Goal: Check status: Check status

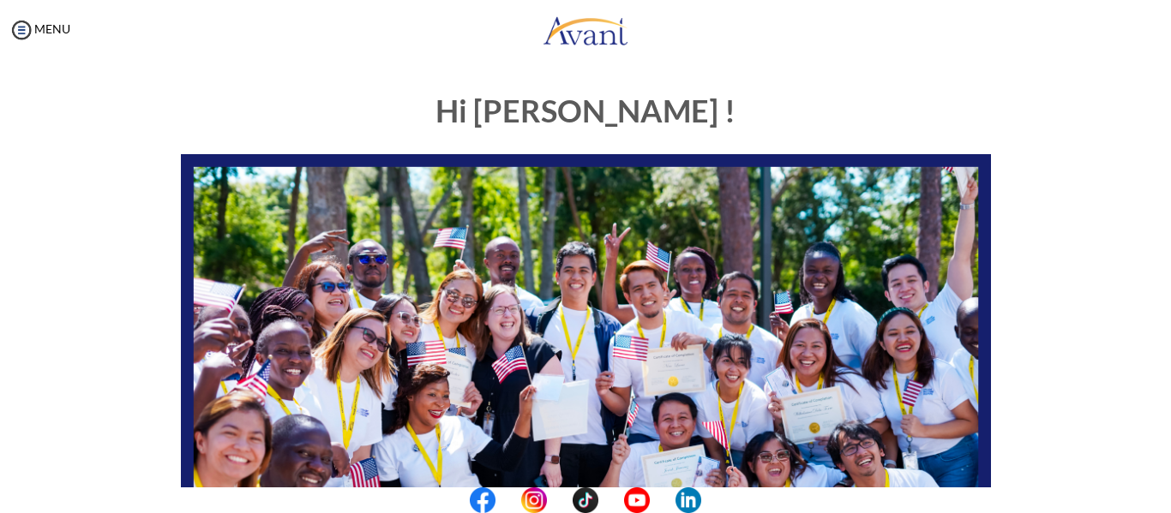
click at [1161, 506] on center at bounding box center [585, 501] width 1171 height 26
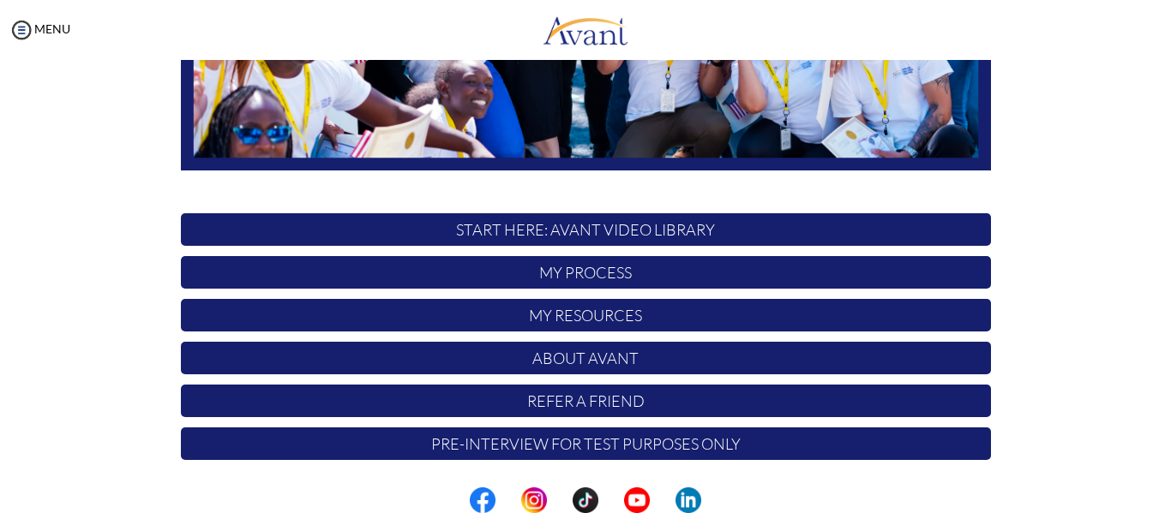
click at [631, 277] on p "My Process" at bounding box center [586, 272] width 810 height 33
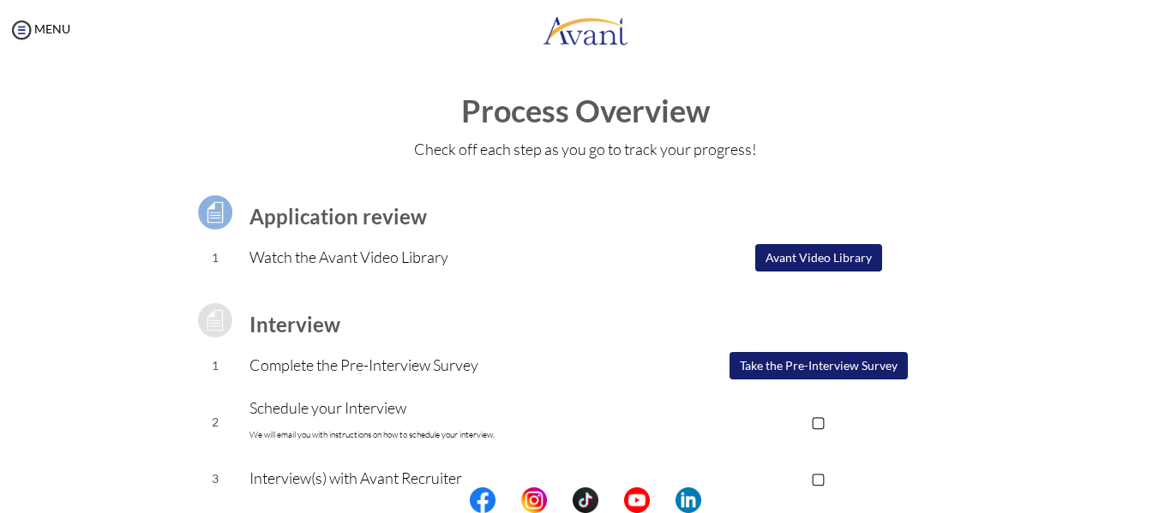
click at [1156, 500] on center at bounding box center [585, 501] width 1171 height 26
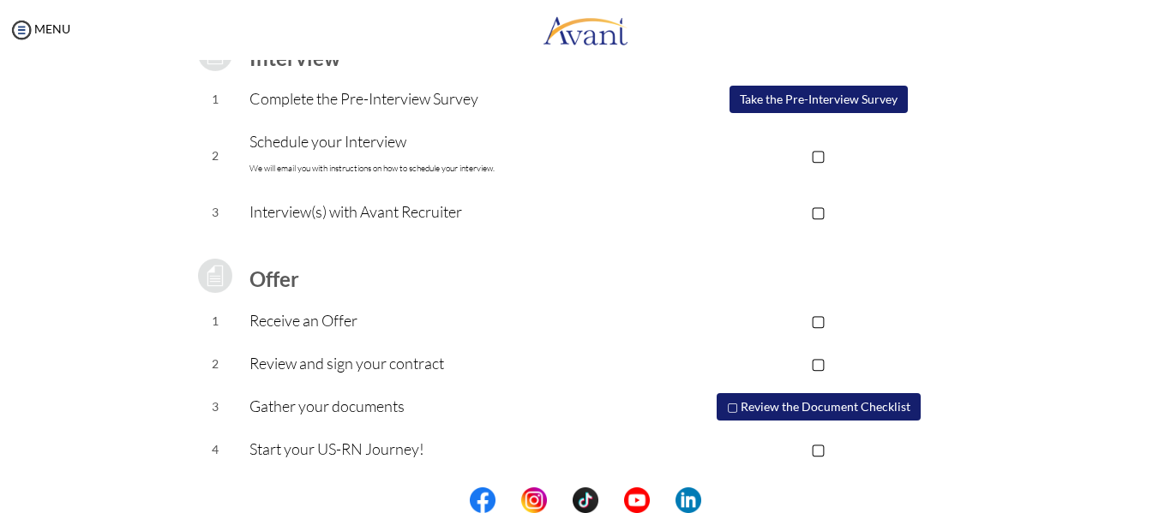
click at [858, 406] on button "▢ Review the Document Checklist" at bounding box center [818, 406] width 204 height 27
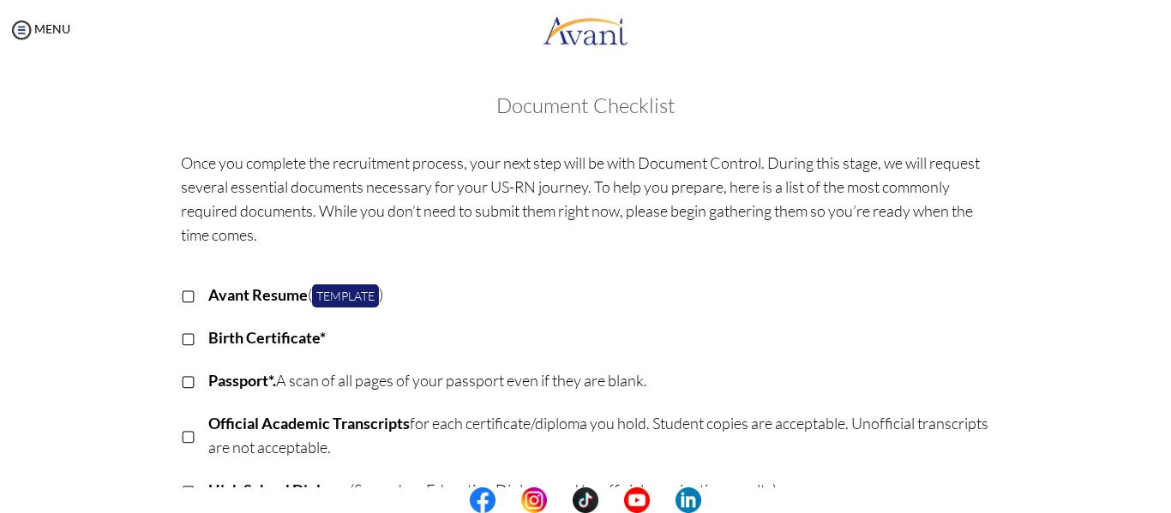
click at [1166, 489] on center at bounding box center [585, 501] width 1171 height 26
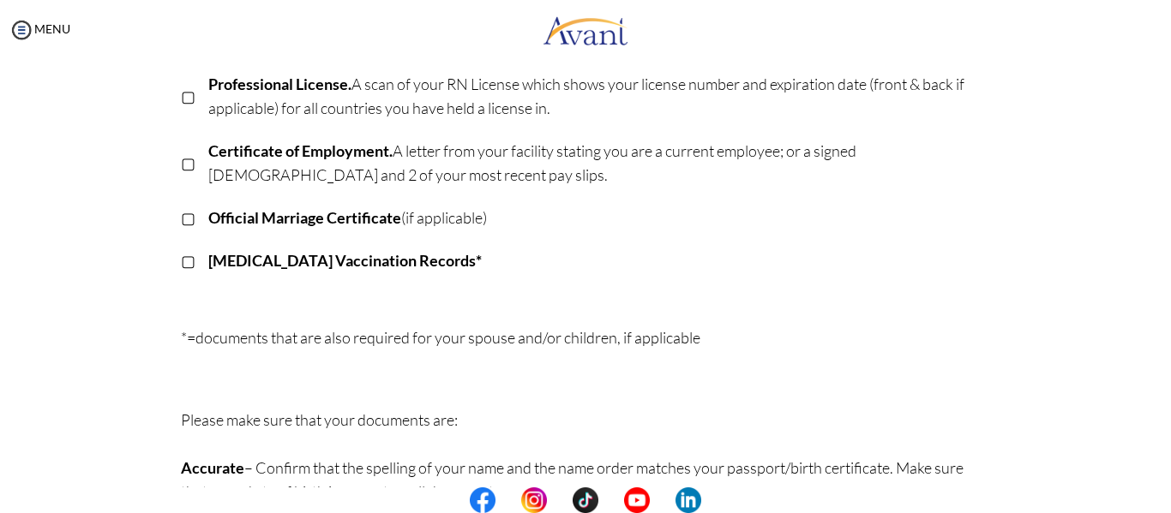
click at [1164, 496] on center at bounding box center [585, 501] width 1171 height 26
click at [1165, 503] on center at bounding box center [585, 501] width 1171 height 26
click at [1111, 436] on div "Document Checklist Once you complete the recruitment process, your next step wi…" at bounding box center [585, 146] width 1136 height 1003
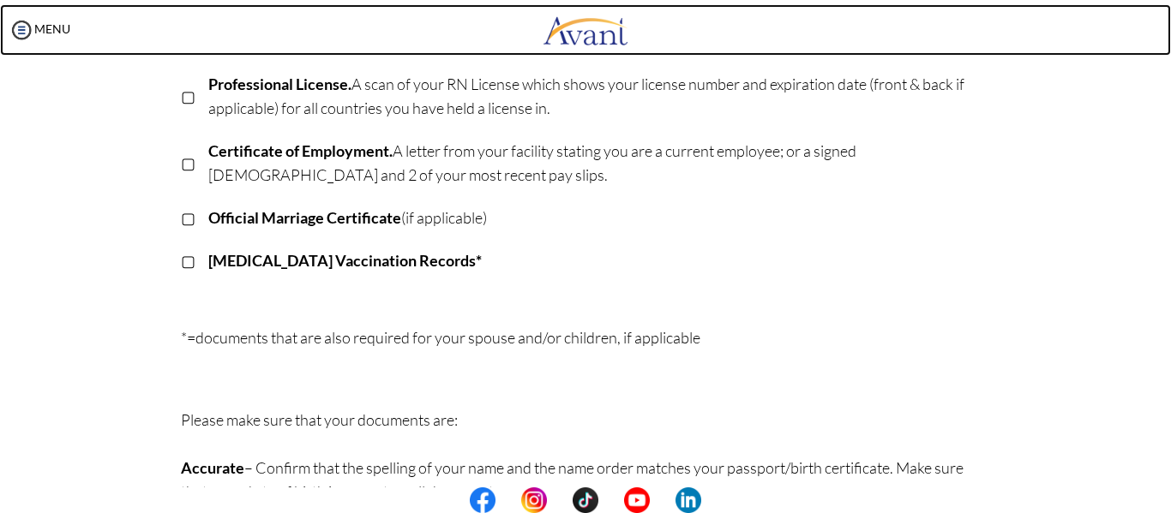
click at [1161, 9] on link at bounding box center [585, 29] width 1171 height 51
drag, startPoint x: 1161, startPoint y: 9, endPoint x: 1162, endPoint y: 70, distance: 60.9
click at [1162, 70] on body "Maintenance break. Please come back in 2 hours. MENU My Status What is the next…" at bounding box center [585, 256] width 1171 height 513
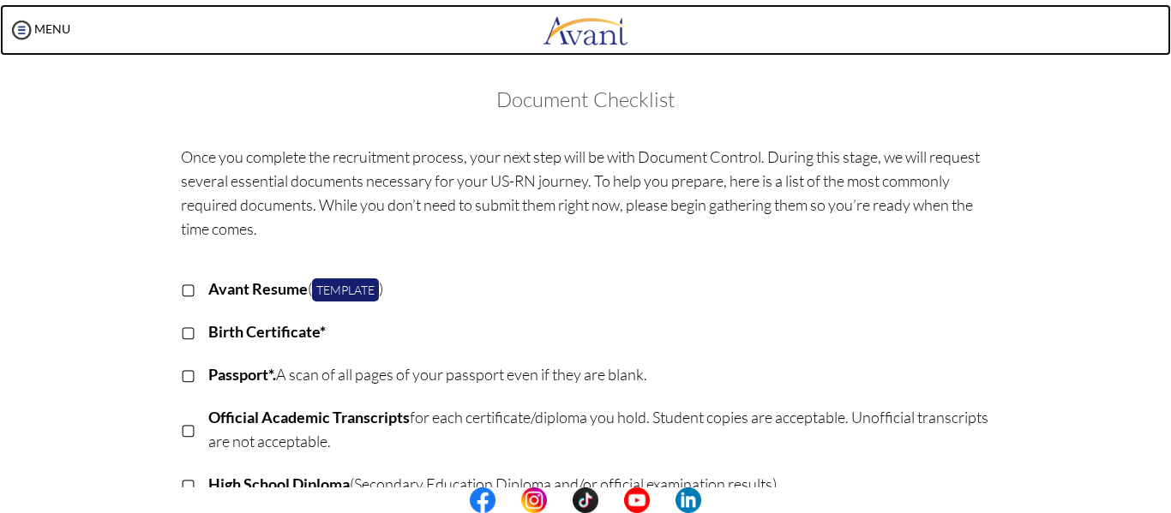
scroll to position [0, 0]
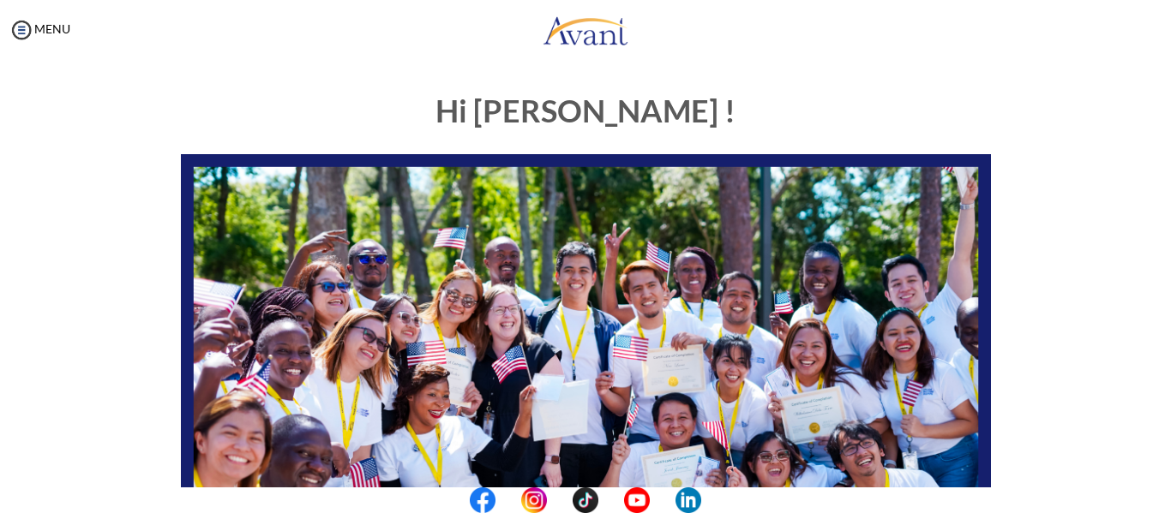
click at [1153, 434] on div "My Status What is the next step? We would like you to watch the introductory vi…" at bounding box center [585, 316] width 1171 height 513
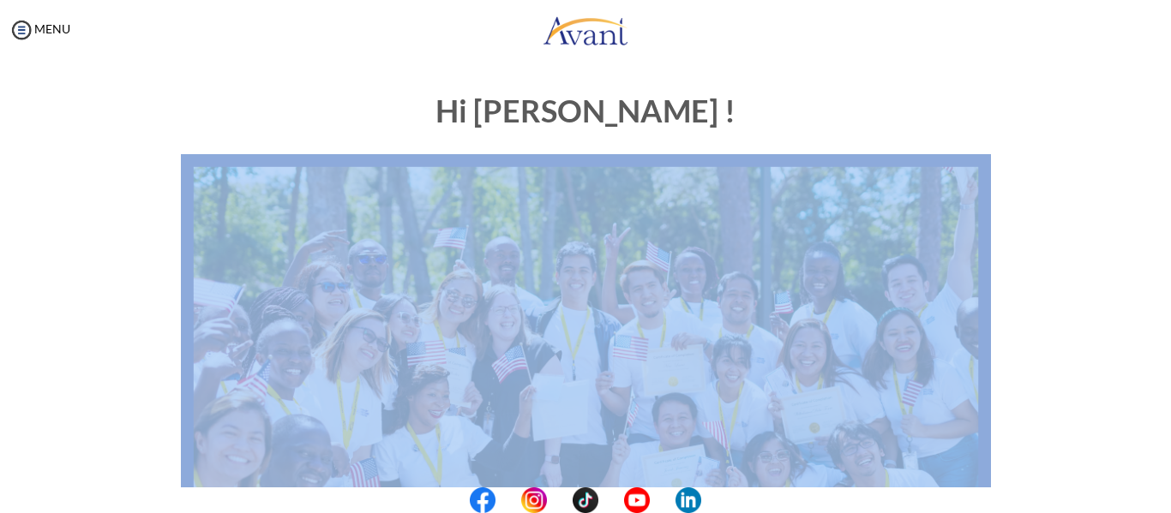
drag, startPoint x: 1153, startPoint y: 434, endPoint x: 1164, endPoint y: 349, distance: 86.3
click at [1164, 349] on div "My Status What is the next step? We would like you to watch the introductory vi…" at bounding box center [585, 316] width 1171 height 513
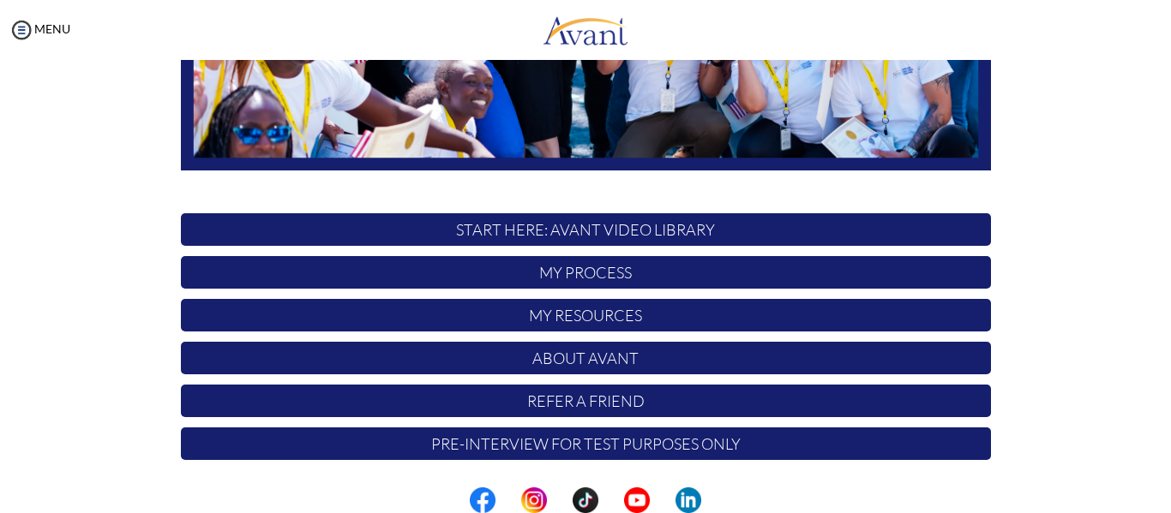
click at [601, 273] on p "My Process" at bounding box center [586, 272] width 810 height 33
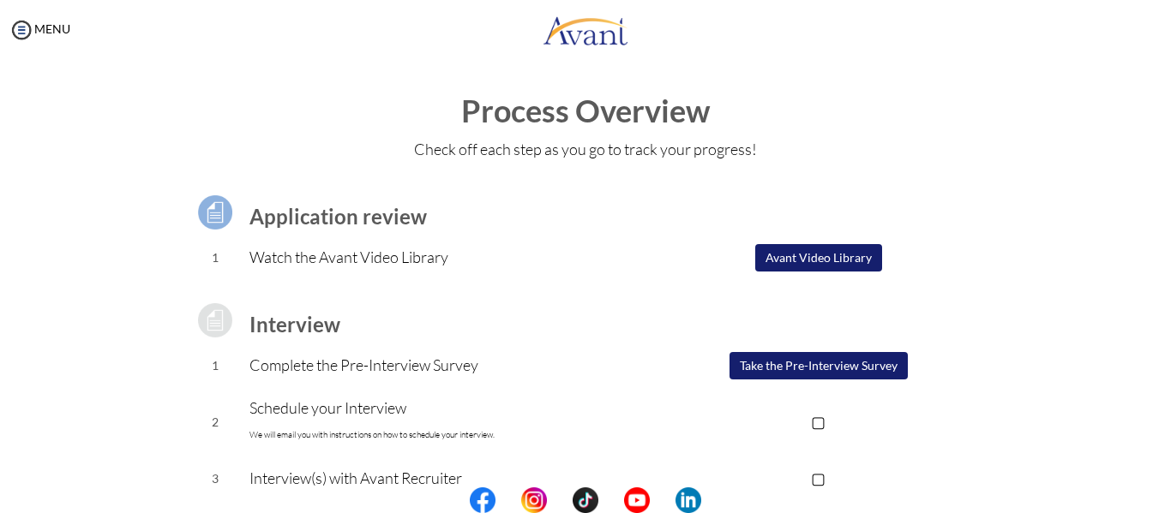
click at [842, 373] on button "Take the Pre-Interview Survey" at bounding box center [818, 365] width 178 height 27
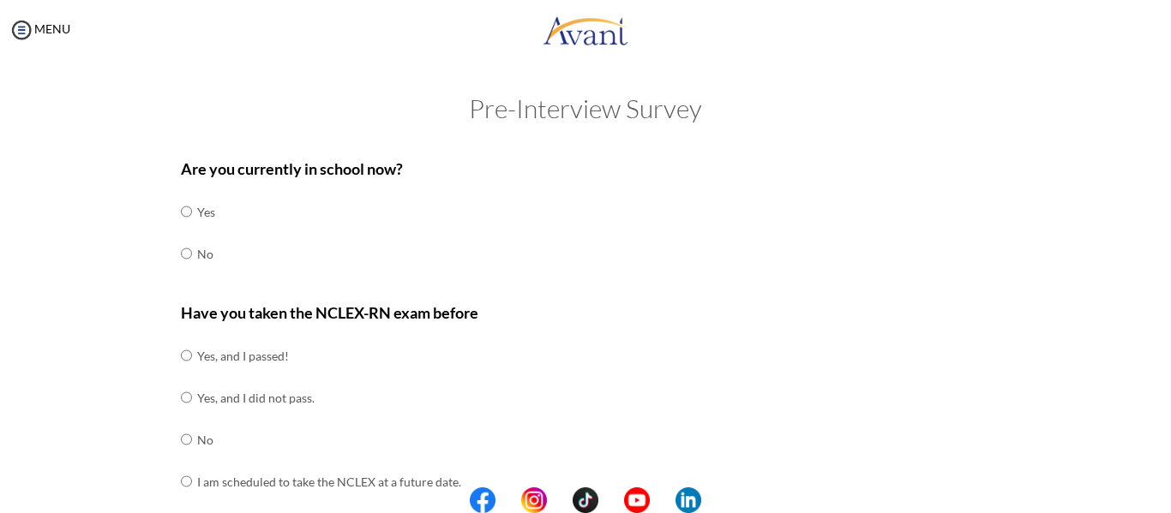
scroll to position [449, 0]
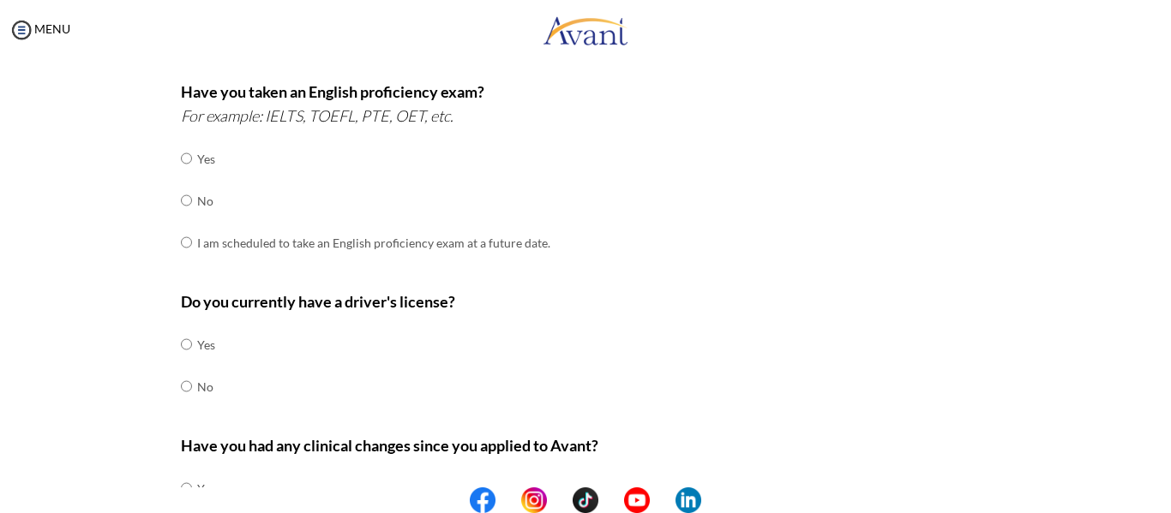
click at [1168, 496] on center at bounding box center [585, 501] width 1171 height 26
click at [1161, 501] on center at bounding box center [585, 501] width 1171 height 26
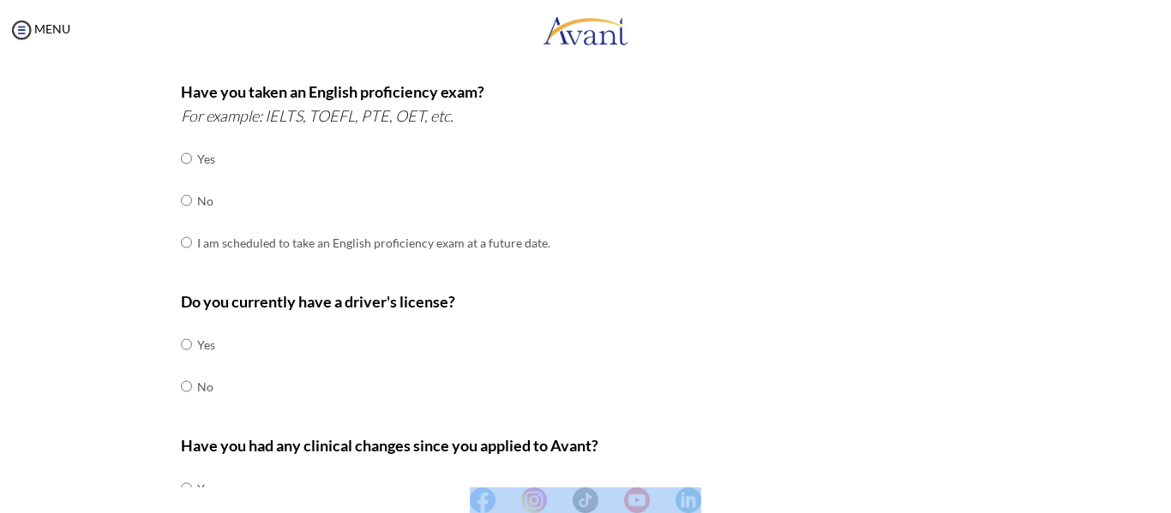
click at [1161, 501] on center at bounding box center [585, 501] width 1171 height 26
